Goal: Go to known website: Go to known website

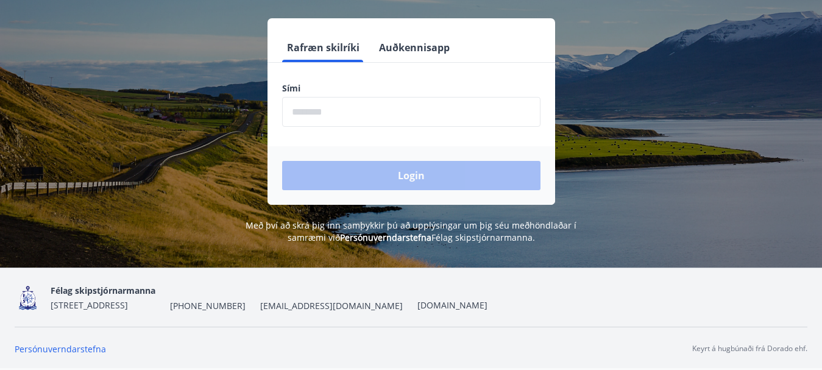
scroll to position [151, 0]
click at [426, 308] on link "[DOMAIN_NAME]" at bounding box center [452, 306] width 70 height 12
